Goal: Task Accomplishment & Management: Complete application form

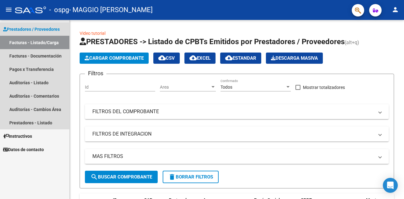
click at [43, 28] on span "Prestadores / Proveedores" at bounding box center [31, 29] width 57 height 7
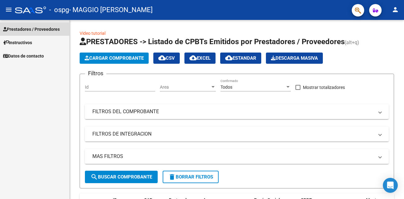
click at [37, 33] on link "Prestadores / Proveedores" at bounding box center [34, 28] width 69 height 13
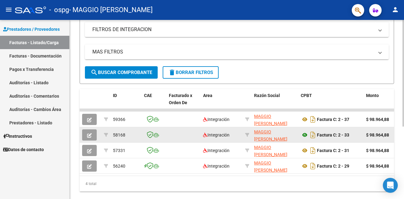
scroll to position [105, 0]
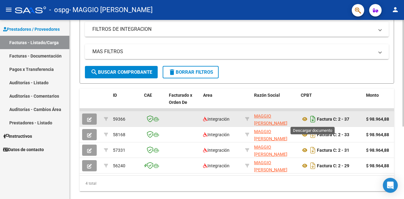
click at [311, 121] on icon "Descargar documento" at bounding box center [313, 119] width 8 height 10
click at [303, 118] on icon at bounding box center [305, 118] width 8 height 7
click at [316, 119] on icon "Descargar documento" at bounding box center [313, 119] width 8 height 10
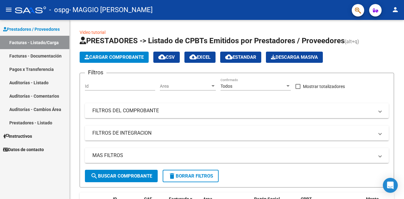
scroll to position [0, 0]
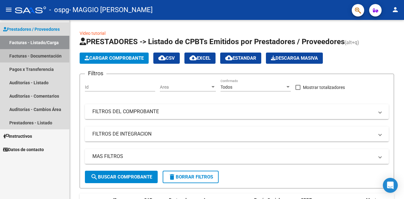
click at [35, 60] on link "Facturas - Documentación" at bounding box center [34, 55] width 69 height 13
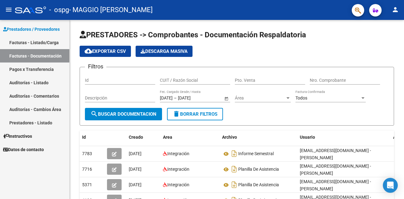
click at [42, 29] on span "Prestadores / Proveedores" at bounding box center [31, 29] width 57 height 7
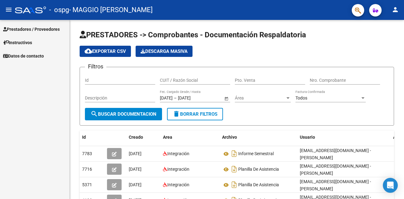
click at [29, 33] on link "Prestadores / Proveedores" at bounding box center [34, 28] width 69 height 13
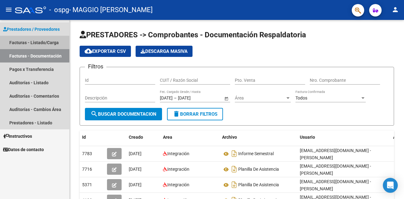
click at [51, 45] on link "Facturas - Listado/Carga" at bounding box center [34, 42] width 69 height 13
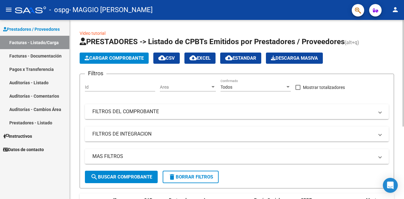
click at [102, 59] on span "Cargar Comprobante" at bounding box center [114, 58] width 59 height 6
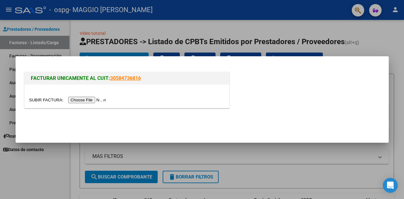
click at [122, 35] on div at bounding box center [202, 99] width 404 height 199
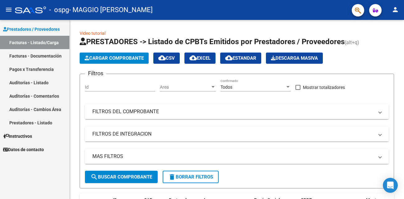
click at [10, 7] on mat-icon "menu" at bounding box center [8, 9] width 7 height 7
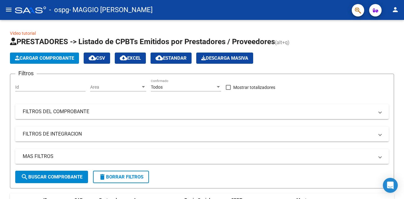
click at [28, 13] on div "- ospg - MAGGIO FRANCISCA MARIA" at bounding box center [181, 10] width 332 height 14
click at [6, 11] on mat-icon "menu" at bounding box center [8, 9] width 7 height 7
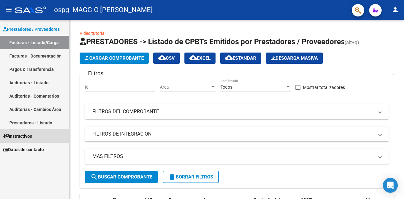
click at [25, 141] on link "Instructivos" at bounding box center [34, 135] width 69 height 13
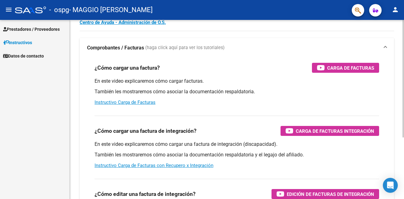
scroll to position [28, 0]
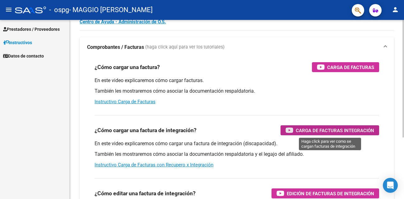
click at [311, 130] on span "Carga de Facturas Integración" at bounding box center [335, 131] width 78 height 8
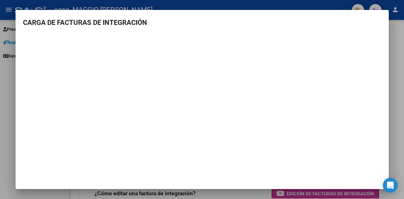
click at [404, 44] on div at bounding box center [202, 99] width 404 height 199
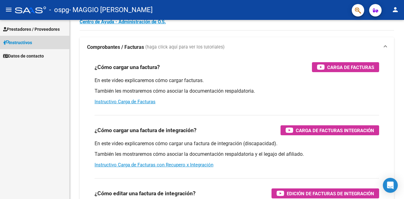
click at [41, 37] on link "Instructivos" at bounding box center [34, 42] width 69 height 13
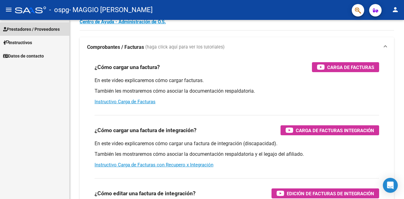
click at [40, 30] on span "Prestadores / Proveedores" at bounding box center [31, 29] width 57 height 7
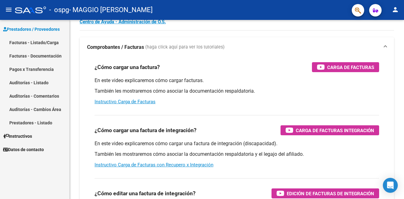
click at [41, 44] on link "Facturas - Listado/Carga" at bounding box center [34, 42] width 69 height 13
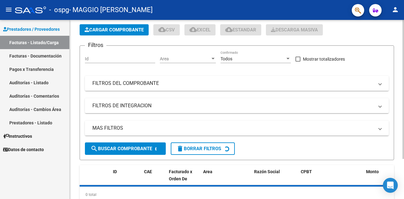
click at [116, 32] on span "Cargar Comprobante" at bounding box center [114, 30] width 59 height 6
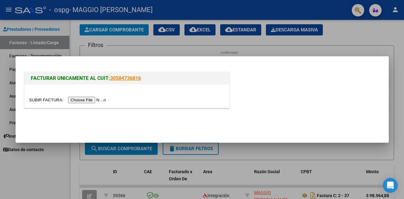
click at [91, 101] on input "file" at bounding box center [68, 100] width 79 height 7
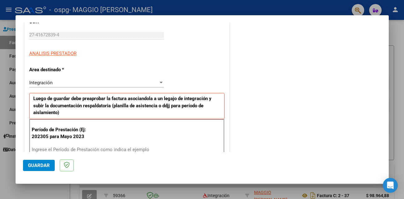
scroll to position [91, 0]
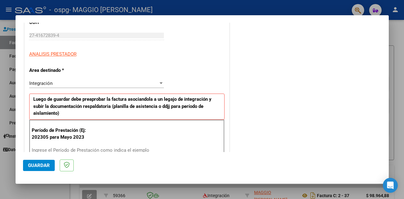
click at [158, 84] on div at bounding box center [161, 83] width 6 height 5
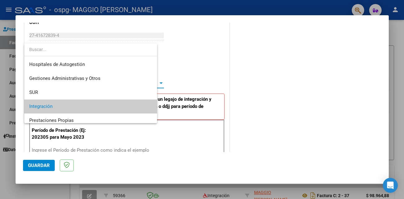
scroll to position [23, 0]
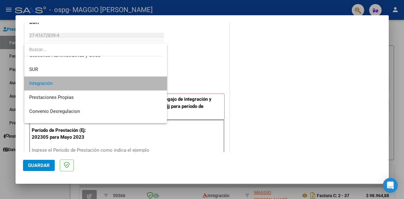
click at [131, 84] on span "Integración" at bounding box center [95, 84] width 133 height 14
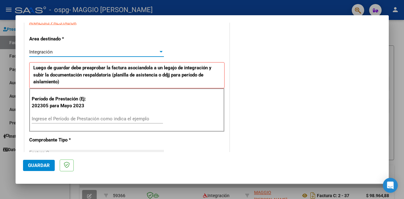
scroll to position [124, 0]
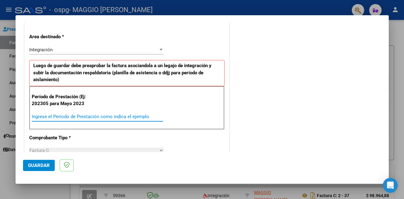
click at [113, 116] on input "Ingrese el Período de Prestación como indica el ejemplo" at bounding box center [97, 117] width 131 height 6
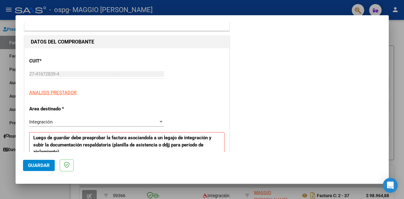
scroll to position [0, 0]
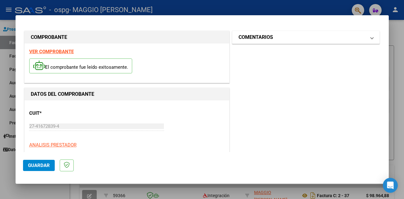
type input "202507"
click at [285, 40] on mat-panel-title "COMENTARIOS" at bounding box center [303, 37] width 128 height 7
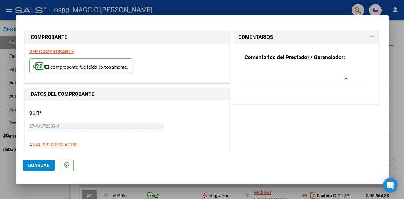
scroll to position [413, 0]
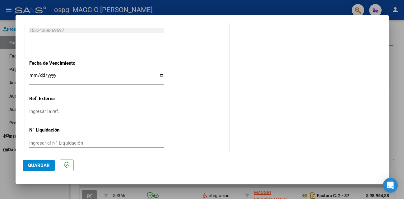
click at [47, 163] on span "Guardar" at bounding box center [39, 166] width 22 height 6
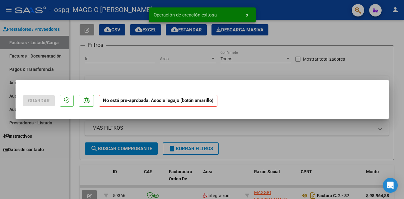
click at [145, 103] on strong "No está pre-aprobada. Asocie legajo (botón amarillo)" at bounding box center [158, 101] width 119 height 12
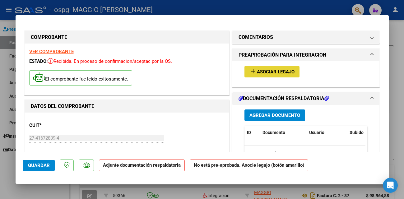
click at [273, 75] on span "Asociar Legajo" at bounding box center [276, 72] width 38 height 6
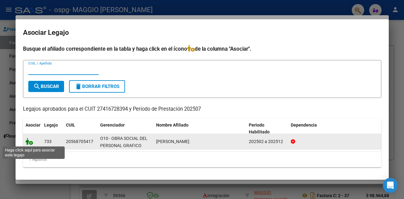
click at [30, 144] on icon at bounding box center [29, 141] width 7 height 7
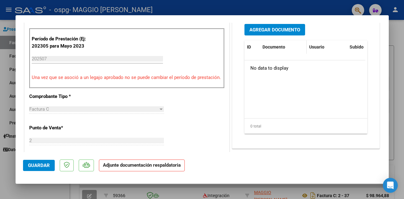
scroll to position [180, 0]
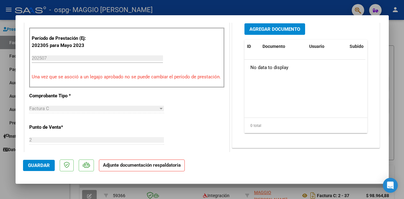
drag, startPoint x: 213, startPoint y: 80, endPoint x: 241, endPoint y: 17, distance: 69.2
click at [241, 17] on mat-dialog-container "COMPROBANTE VER COMPROBANTE ESTADO: Recibida. En proceso de confirmacion/acepta…" at bounding box center [202, 99] width 373 height 169
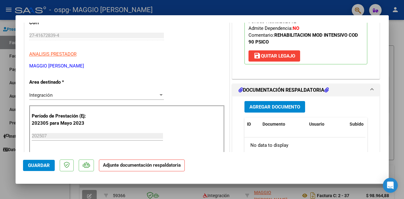
scroll to position [101, 0]
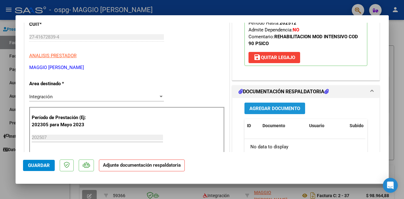
click at [276, 110] on span "Agregar Documento" at bounding box center [275, 109] width 51 height 6
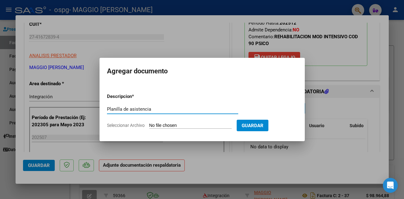
type input "Planilla de asistencia"
click at [129, 124] on span "Seleccionar Archivo" at bounding box center [126, 125] width 38 height 5
click at [149, 124] on input "Seleccionar Archivo" at bounding box center [190, 126] width 82 height 6
type input "C:\fakepath\Planilla de asistenciaIMG_0019.jpg"
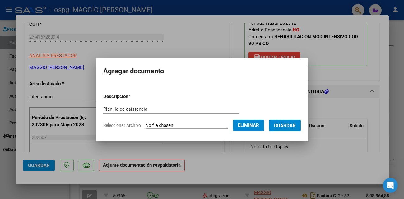
click at [283, 127] on span "Guardar" at bounding box center [285, 126] width 22 height 6
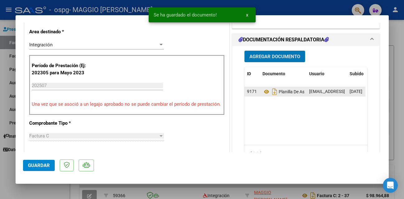
scroll to position [0, 0]
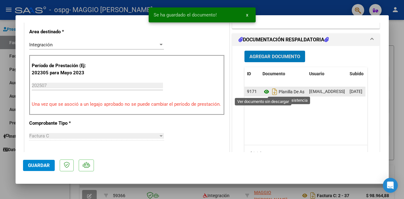
click at [264, 90] on icon at bounding box center [267, 91] width 8 height 7
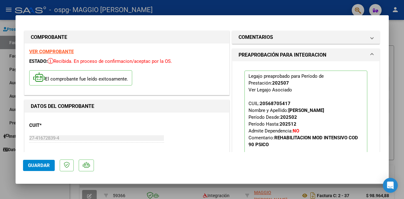
click at [67, 54] on strong "VER COMPROBANTE" at bounding box center [51, 52] width 44 height 6
click at [399, 32] on div at bounding box center [202, 99] width 404 height 199
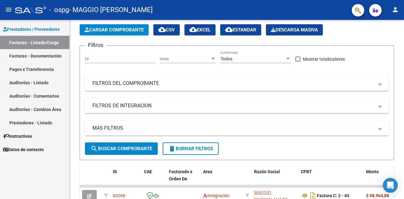
click at [42, 30] on span "Prestadores / Proveedores" at bounding box center [31, 29] width 57 height 7
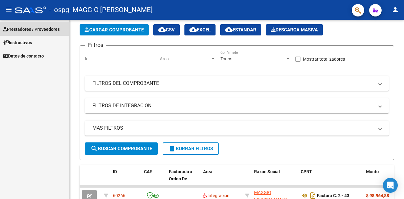
click at [39, 30] on span "Prestadores / Proveedores" at bounding box center [31, 29] width 57 height 7
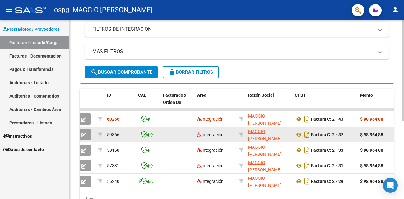
scroll to position [0, 8]
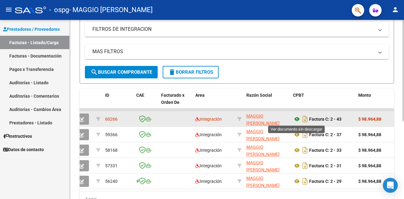
click at [298, 121] on icon at bounding box center [297, 118] width 8 height 7
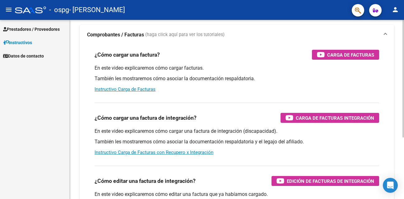
scroll to position [42, 0]
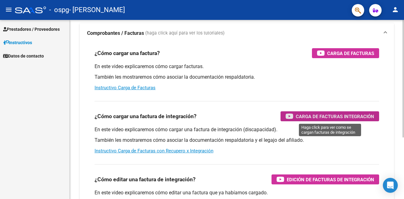
click at [325, 117] on span "Carga de Facturas Integración" at bounding box center [335, 117] width 78 height 8
